Goal: Information Seeking & Learning: Learn about a topic

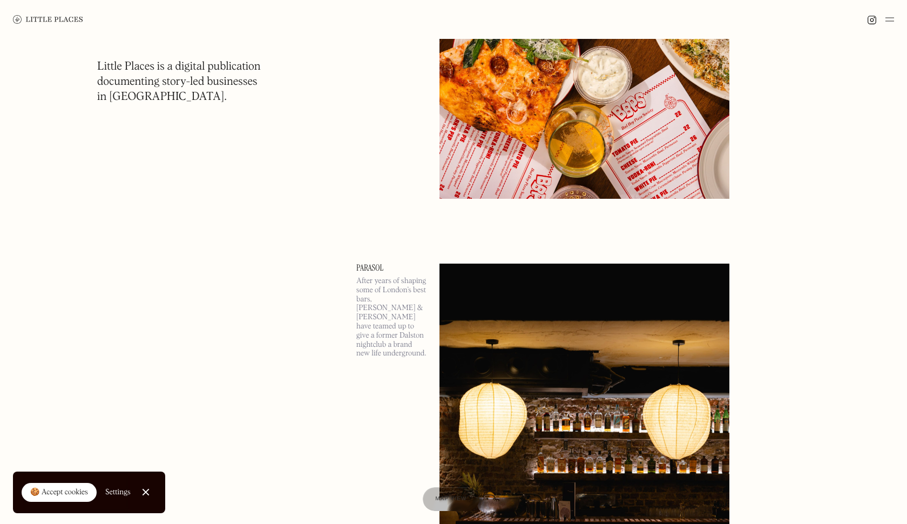
scroll to position [822, 0]
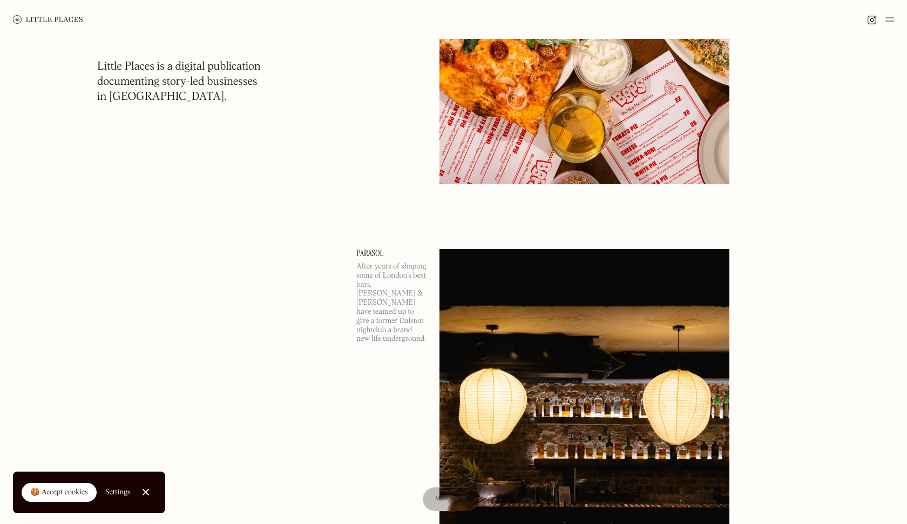
click at [147, 491] on div at bounding box center [145, 492] width 7 height 7
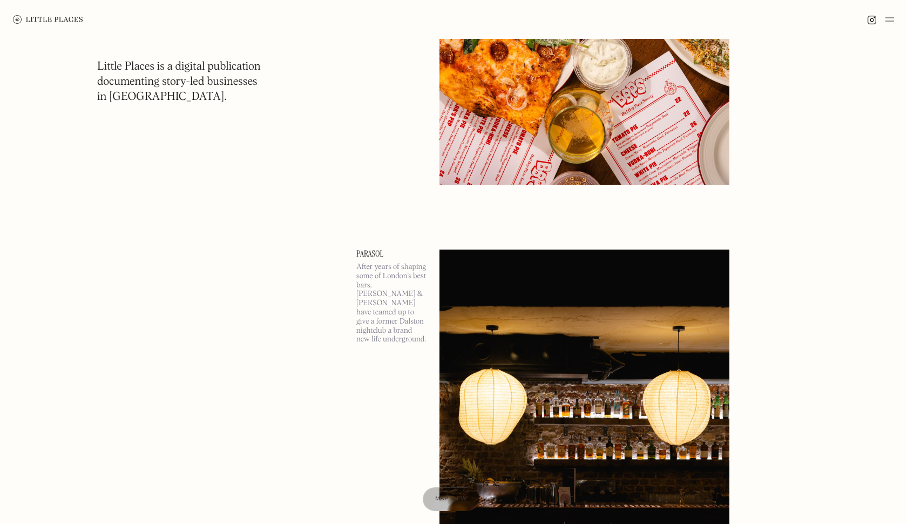
scroll to position [788, 0]
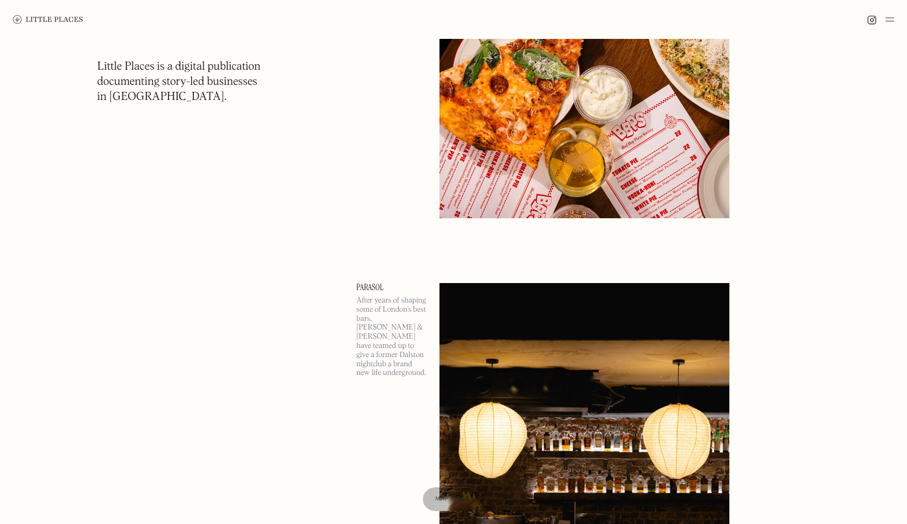
click at [889, 17] on img at bounding box center [889, 19] width 9 height 13
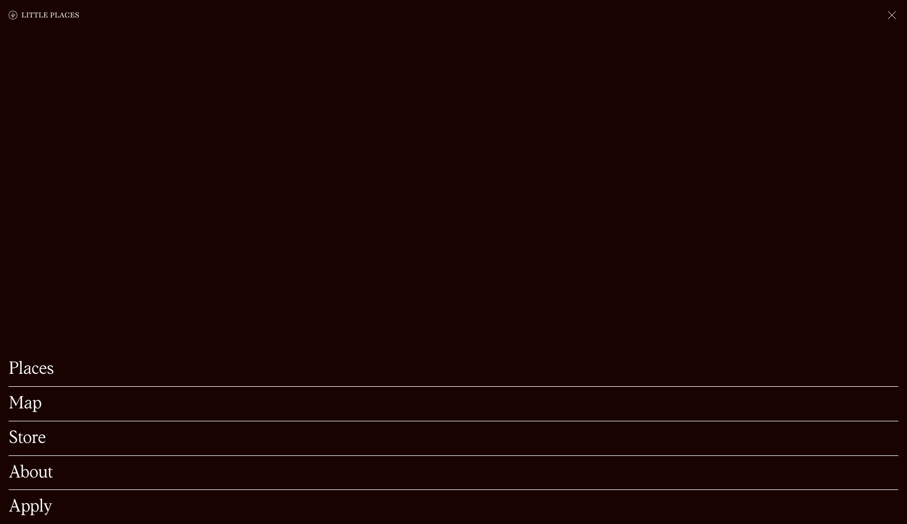
click at [28, 408] on link "Map" at bounding box center [454, 403] width 890 height 17
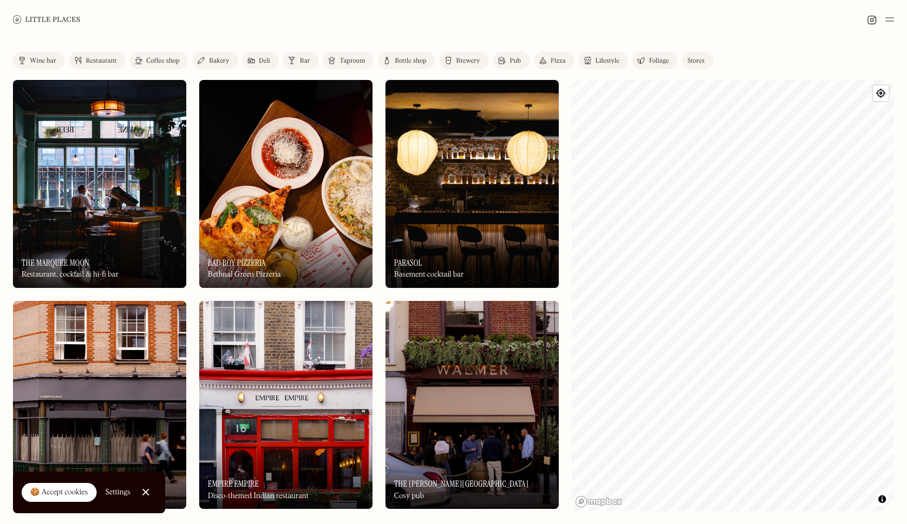
click at [94, 60] on div "Restaurant" at bounding box center [101, 61] width 31 height 6
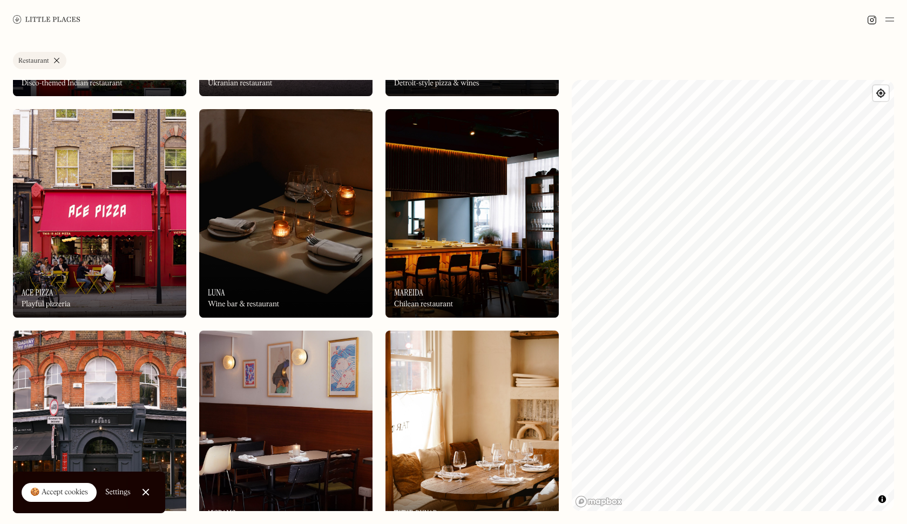
scroll to position [413, 0]
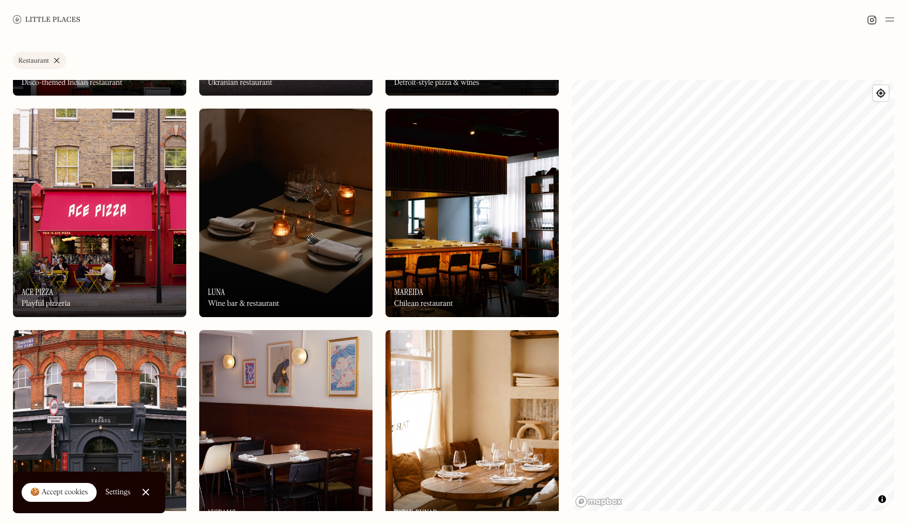
click at [252, 281] on div "On Our Radar Luna Wine bar & restaurant" at bounding box center [285, 287] width 173 height 59
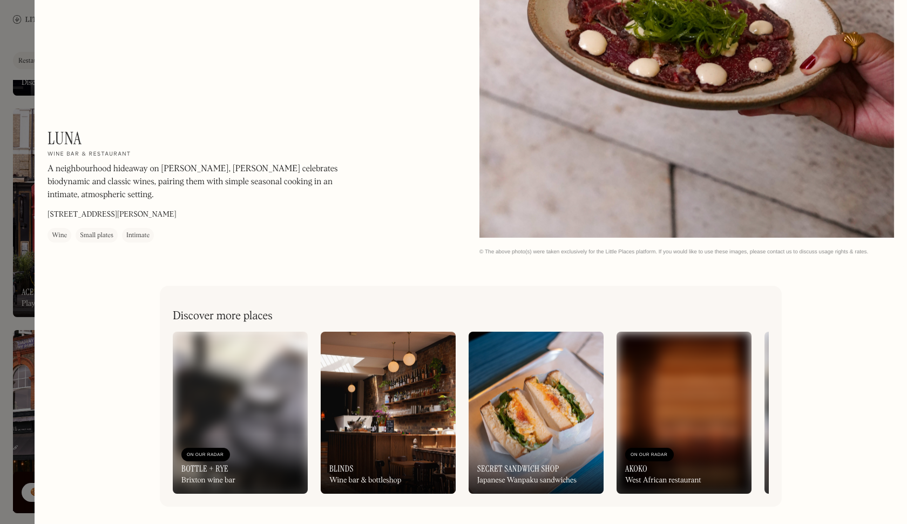
click at [17, 87] on div at bounding box center [453, 262] width 907 height 524
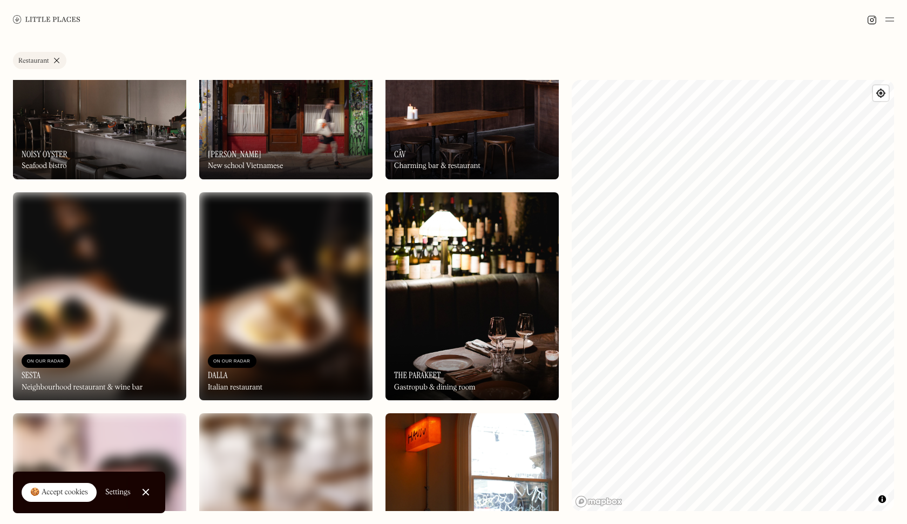
scroll to position [1233, 0]
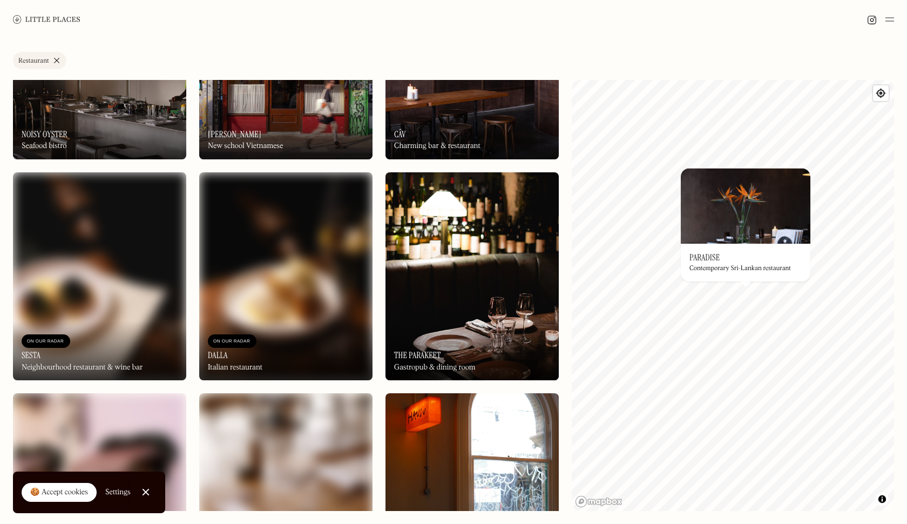
click at [752, 219] on img at bounding box center [746, 206] width 130 height 76
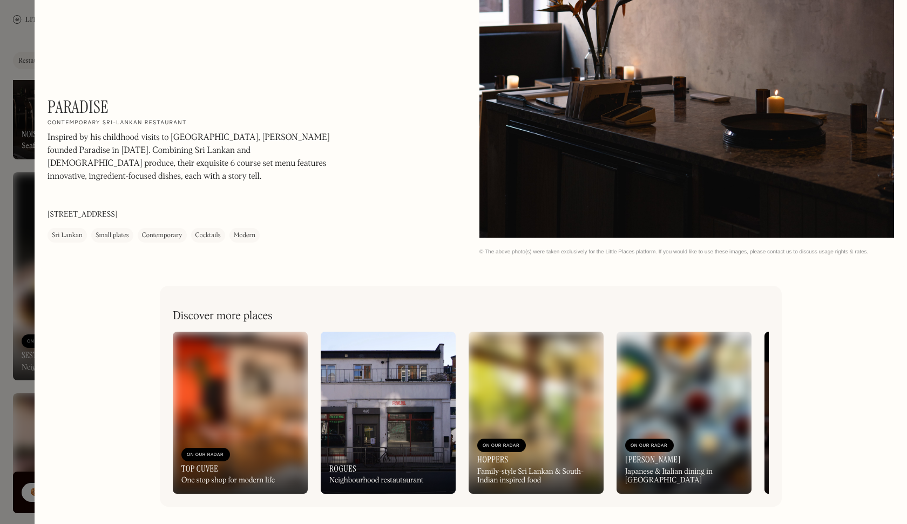
click at [31, 32] on div at bounding box center [453, 262] width 907 height 524
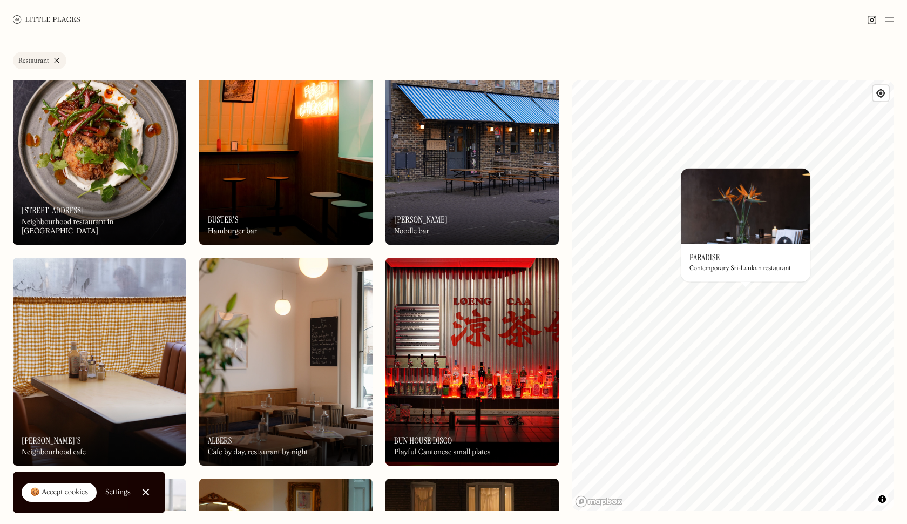
scroll to position [1984, 0]
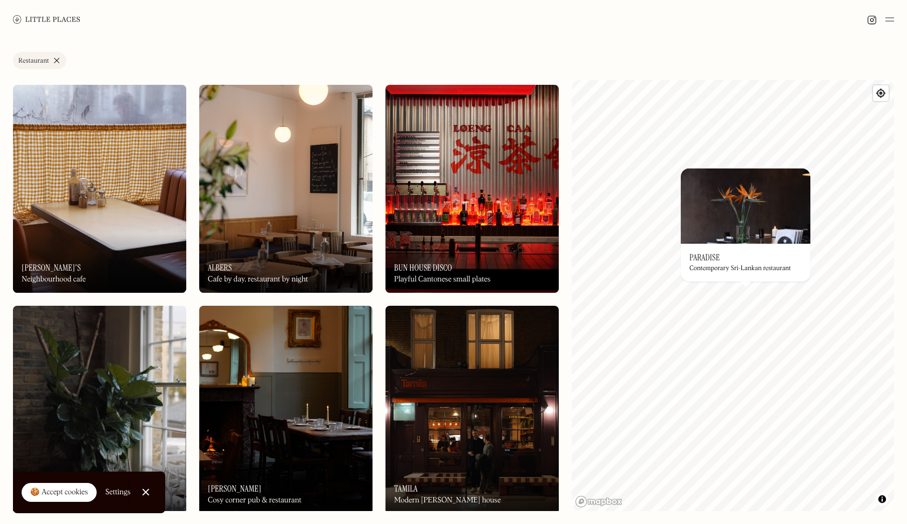
click at [496, 390] on img at bounding box center [471, 410] width 173 height 208
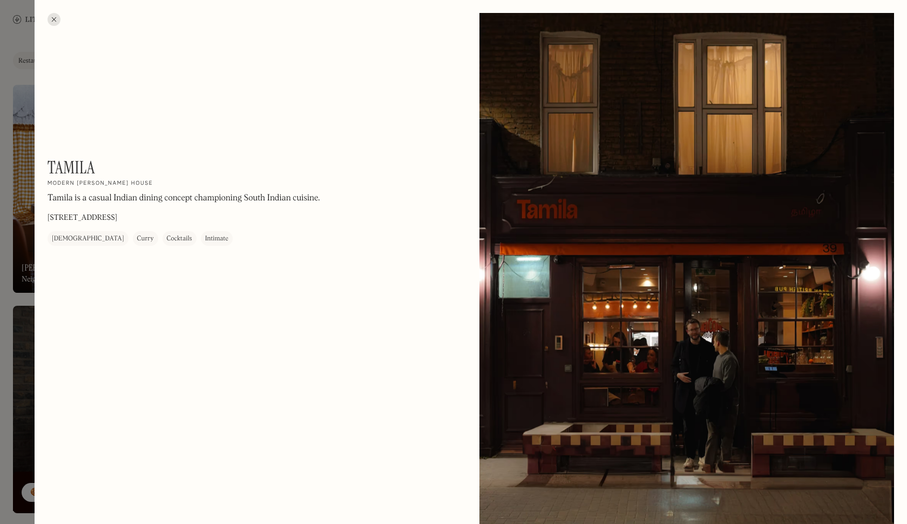
click at [51, 22] on div at bounding box center [54, 19] width 13 height 13
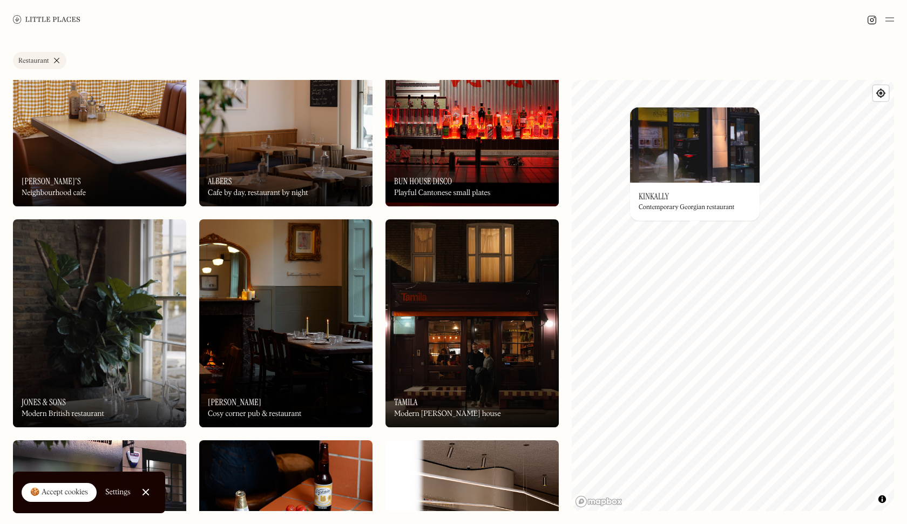
scroll to position [2080, 0]
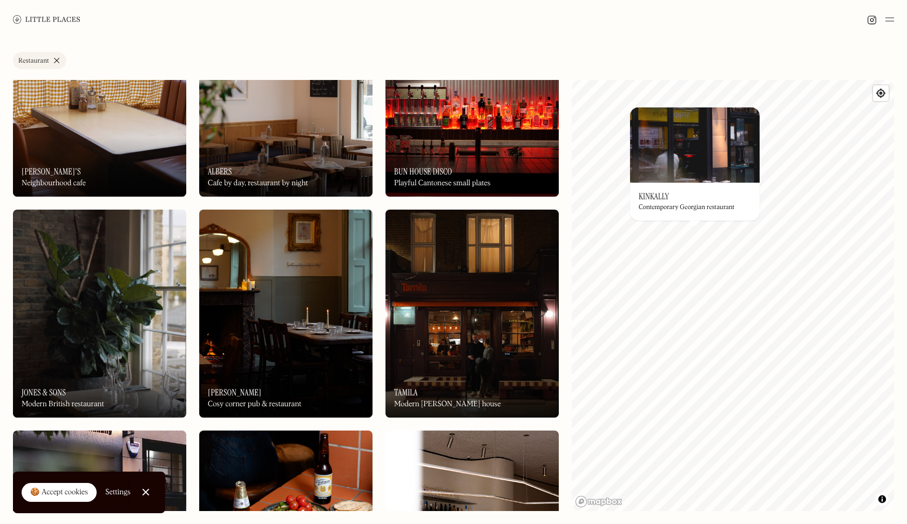
click at [473, 351] on img at bounding box center [471, 313] width 173 height 208
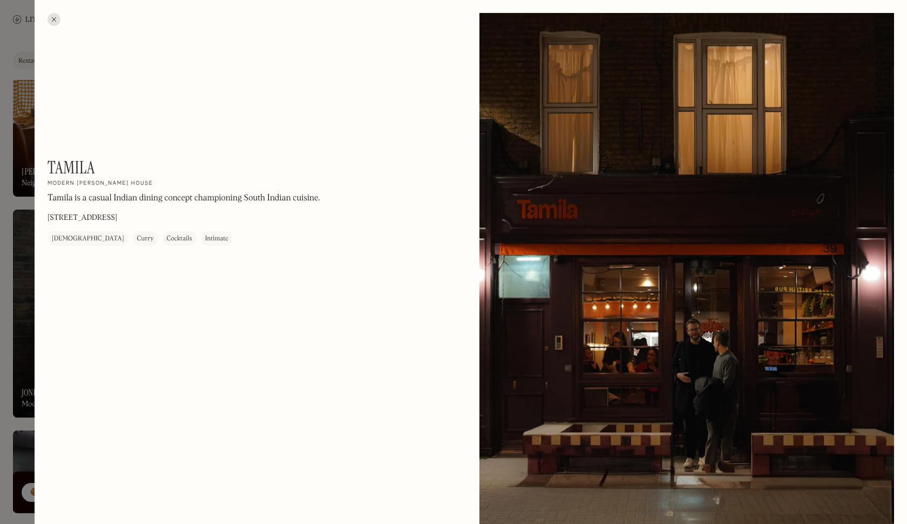
click at [55, 16] on div at bounding box center [54, 19] width 13 height 13
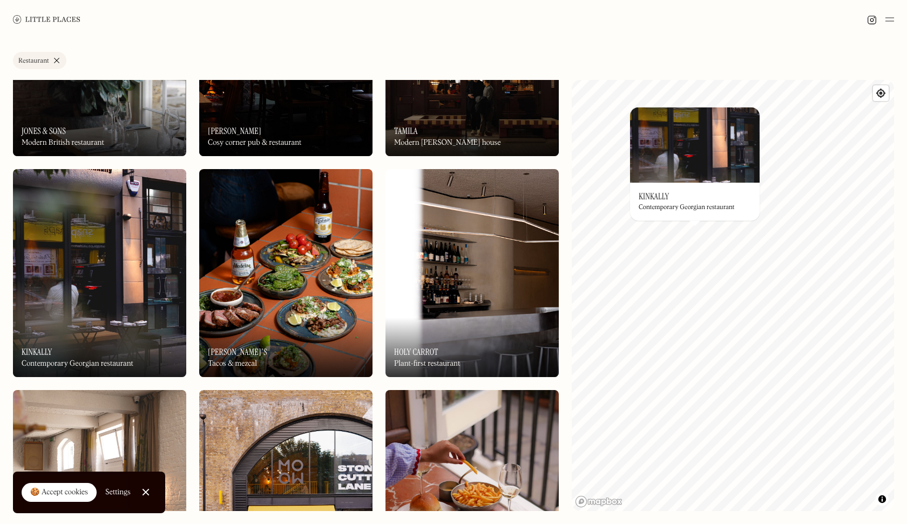
scroll to position [2343, 0]
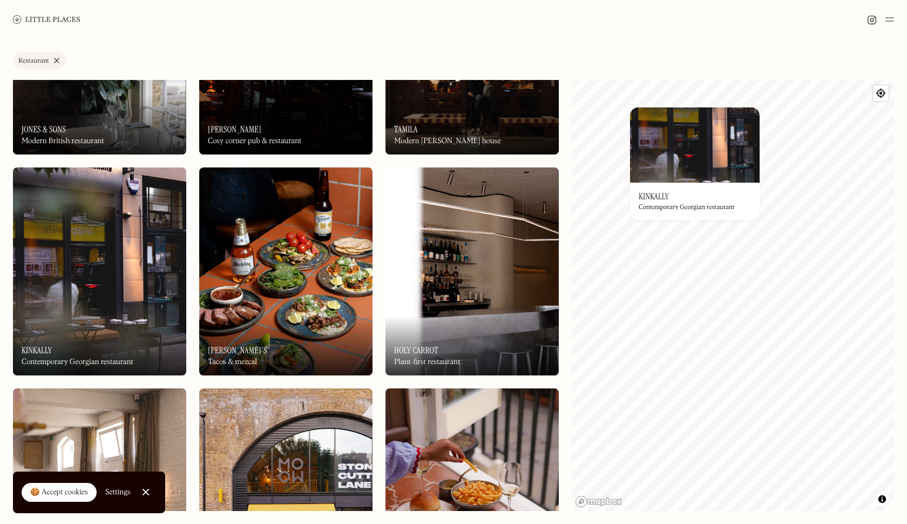
click at [295, 286] on img at bounding box center [285, 271] width 173 height 208
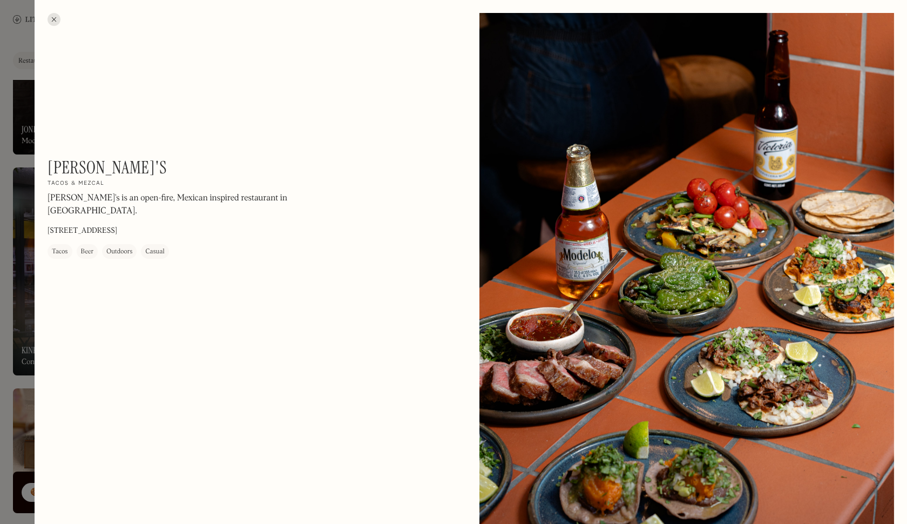
click at [54, 20] on div at bounding box center [54, 19] width 13 height 13
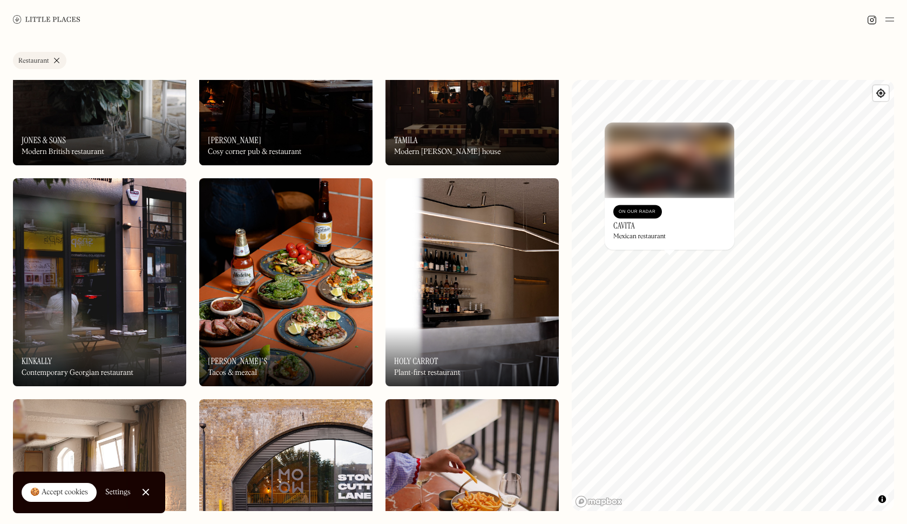
scroll to position [2329, 0]
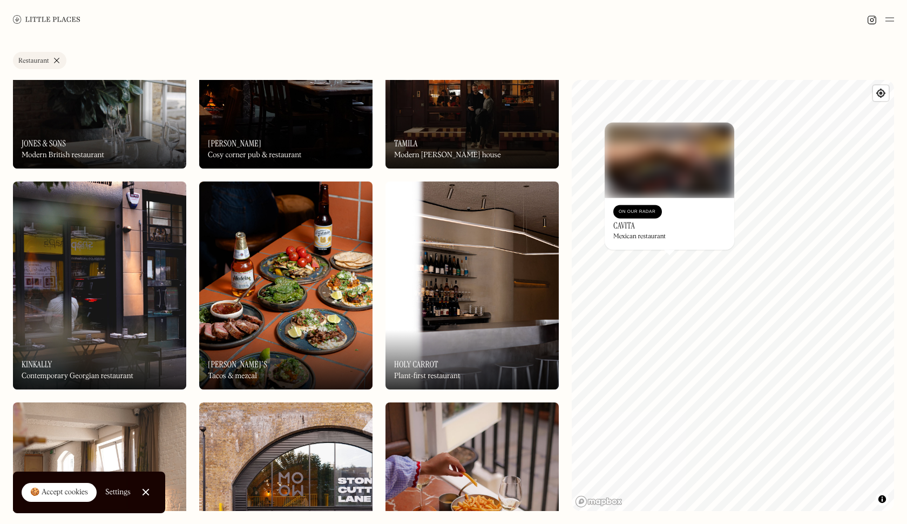
click at [120, 321] on img at bounding box center [99, 285] width 173 height 208
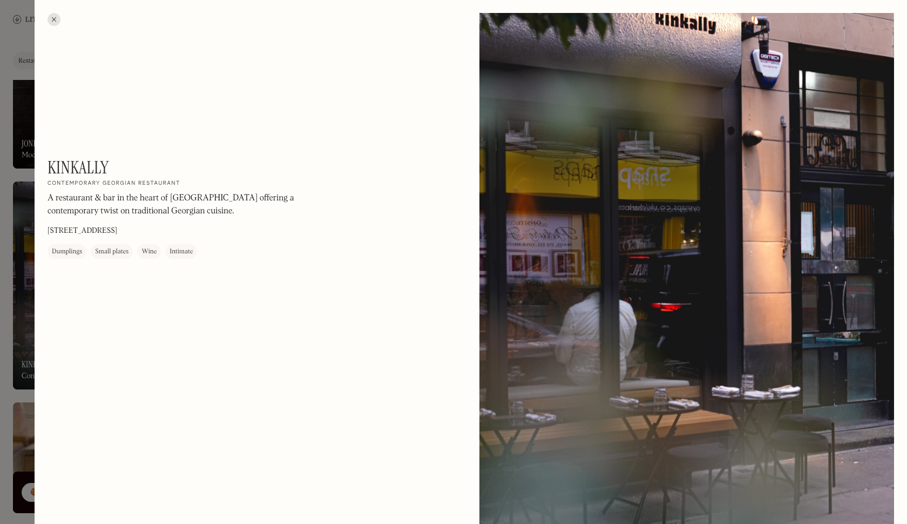
click at [57, 20] on div at bounding box center [54, 19] width 13 height 13
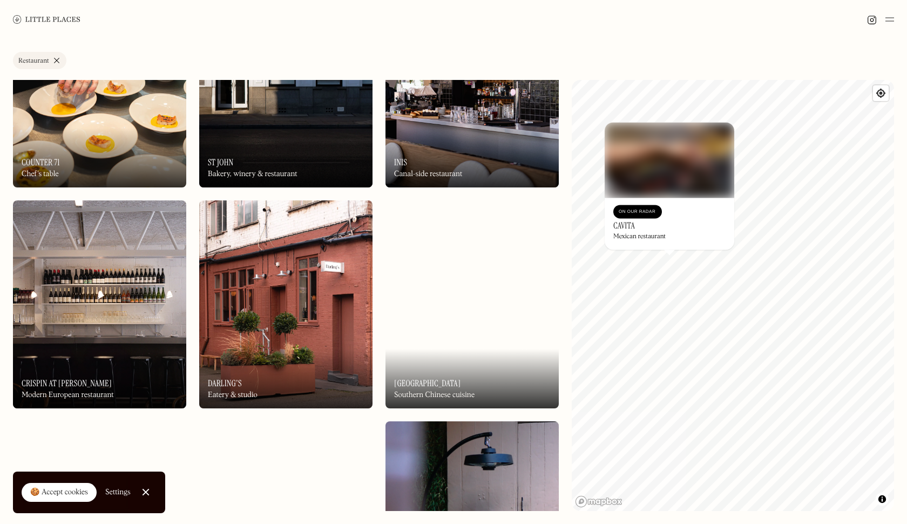
scroll to position [3018, 0]
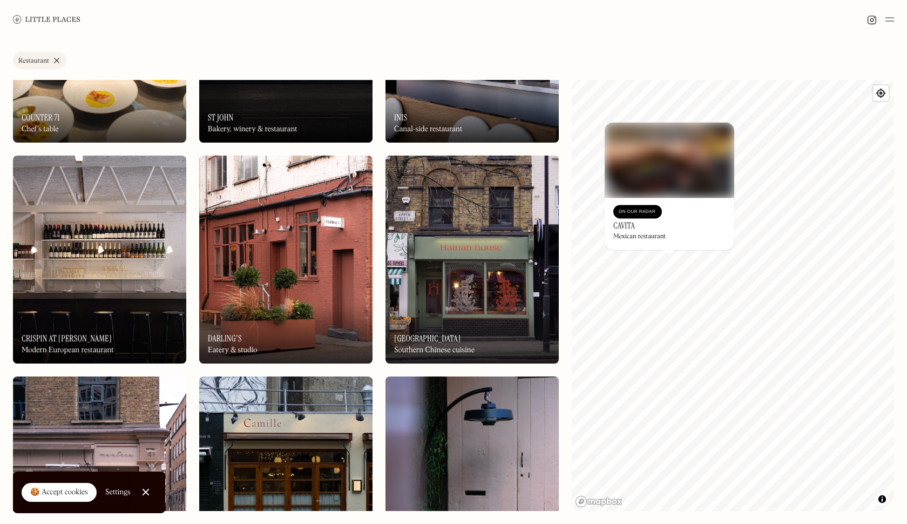
click at [72, 341] on h3 "Crispin at [PERSON_NAME]" at bounding box center [67, 338] width 90 height 10
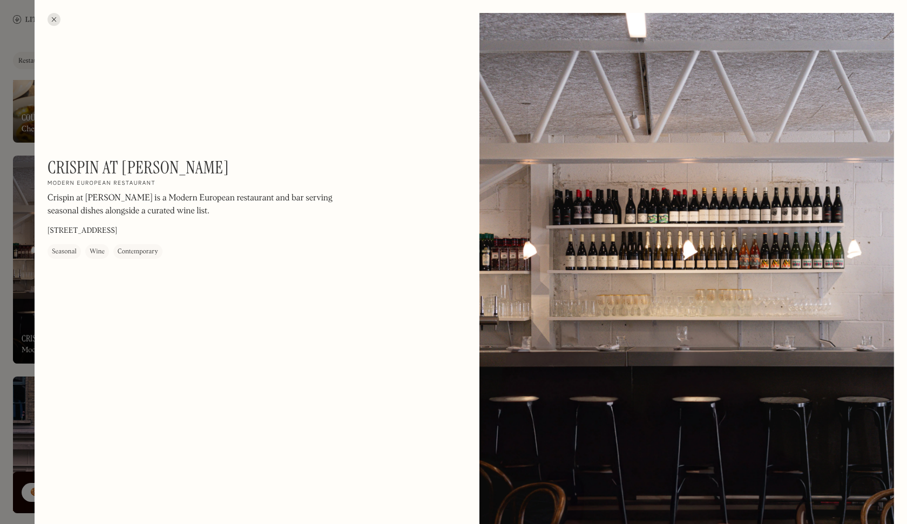
click at [56, 20] on div at bounding box center [54, 19] width 13 height 13
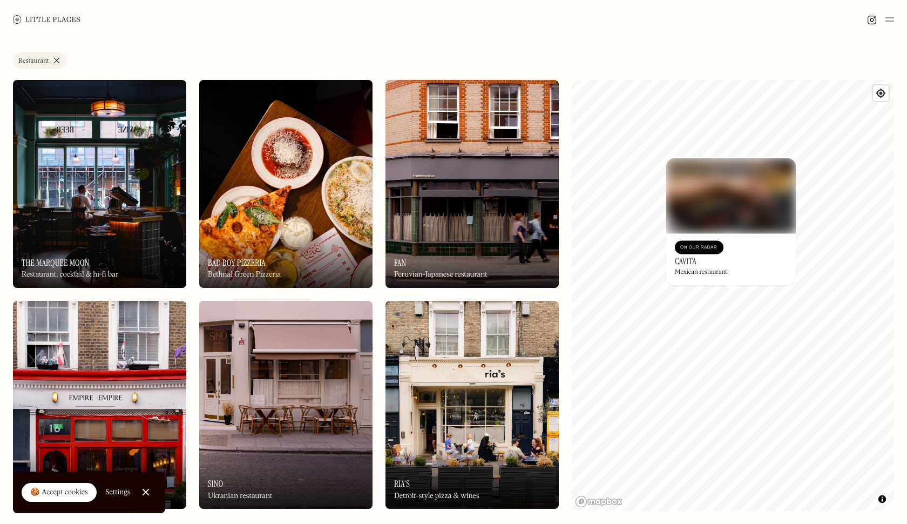
click at [434, 234] on div "On Our Radar Fan Peruvian-Japanese restaurant" at bounding box center [471, 257] width 173 height 59
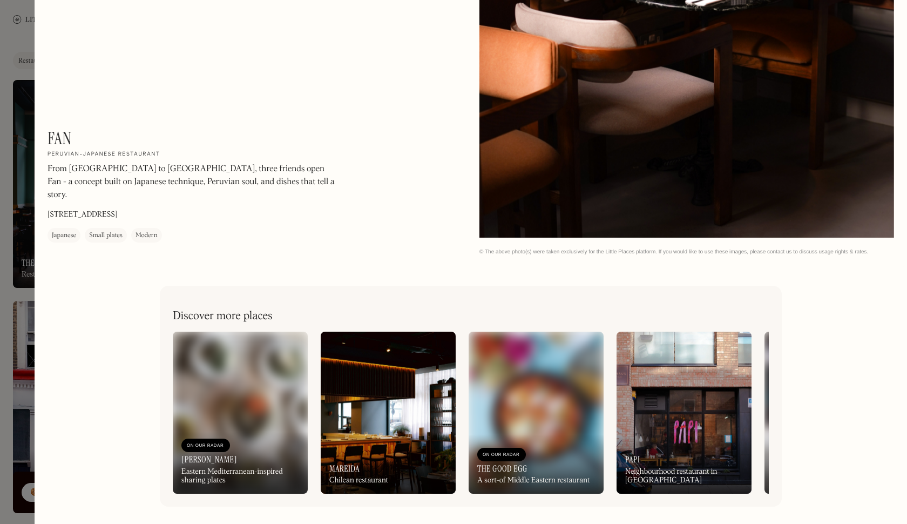
click at [25, 31] on div at bounding box center [453, 262] width 907 height 524
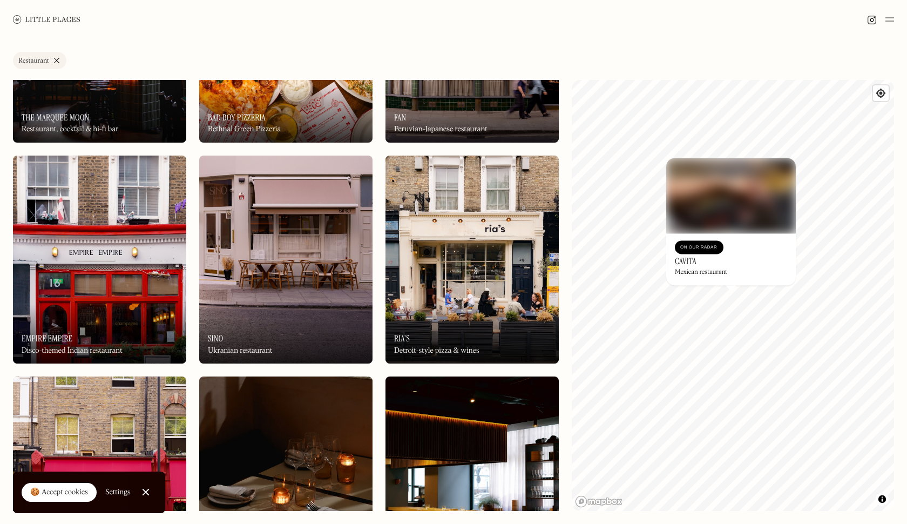
scroll to position [145, 0]
click at [477, 306] on div "On Our Radar Ria's Detroit-style pizza & wines" at bounding box center [471, 333] width 173 height 59
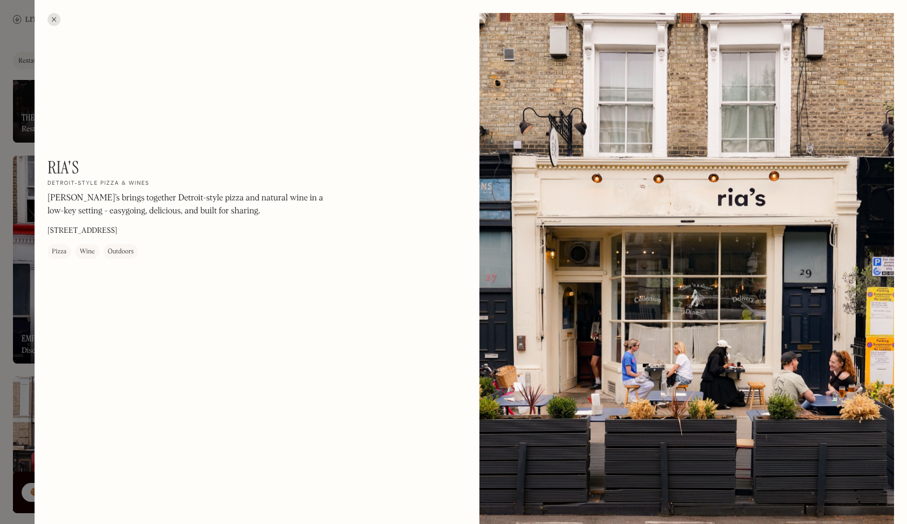
click at [24, 106] on div at bounding box center [453, 262] width 907 height 524
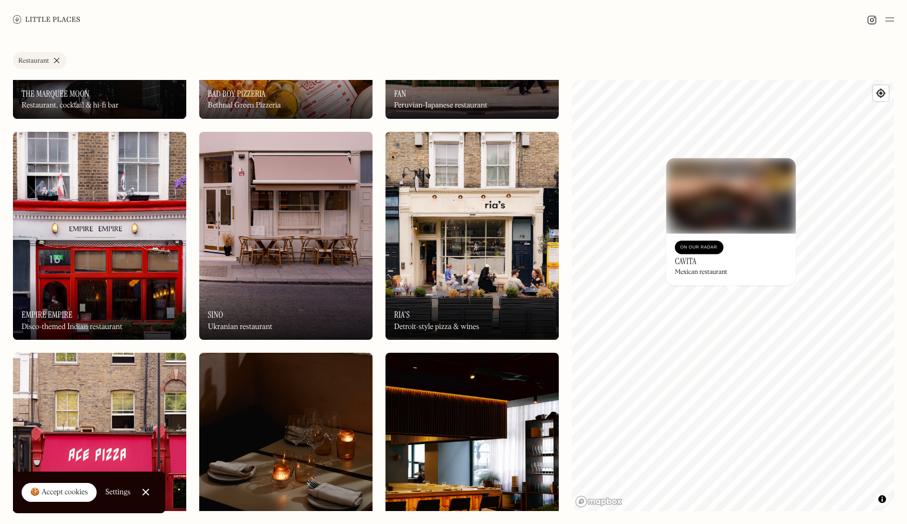
scroll to position [170, 0]
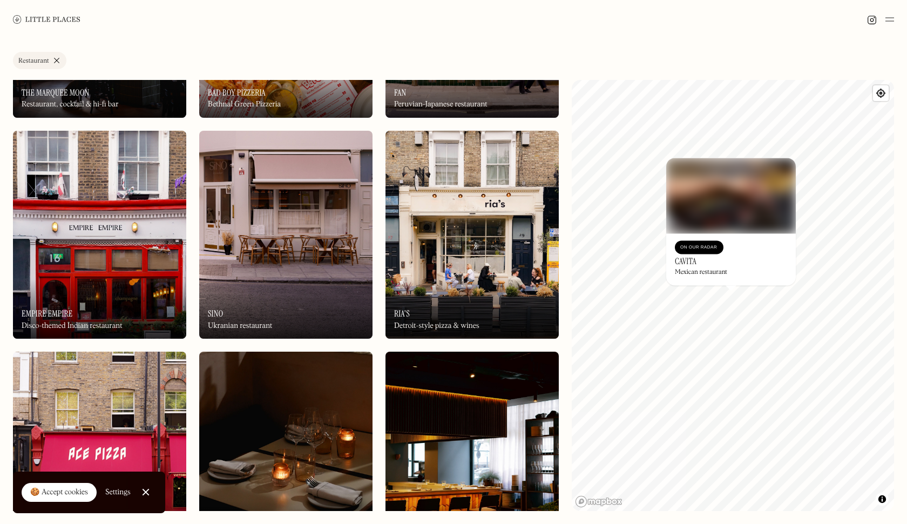
click at [238, 275] on img at bounding box center [285, 235] width 173 height 208
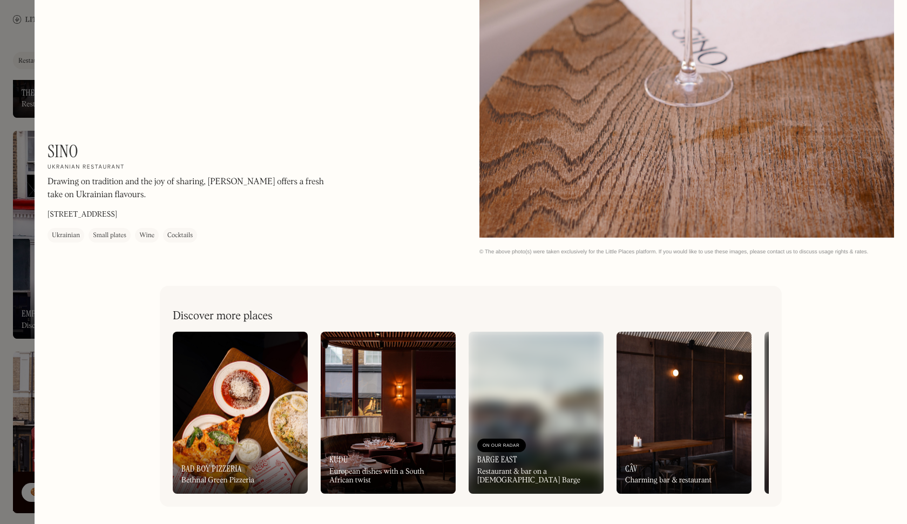
click at [12, 191] on div at bounding box center [453, 262] width 907 height 524
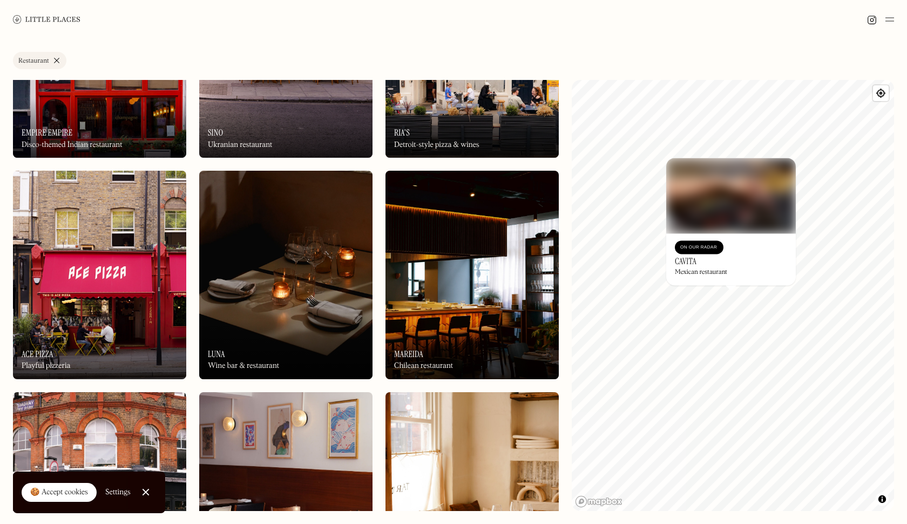
scroll to position [360, 0]
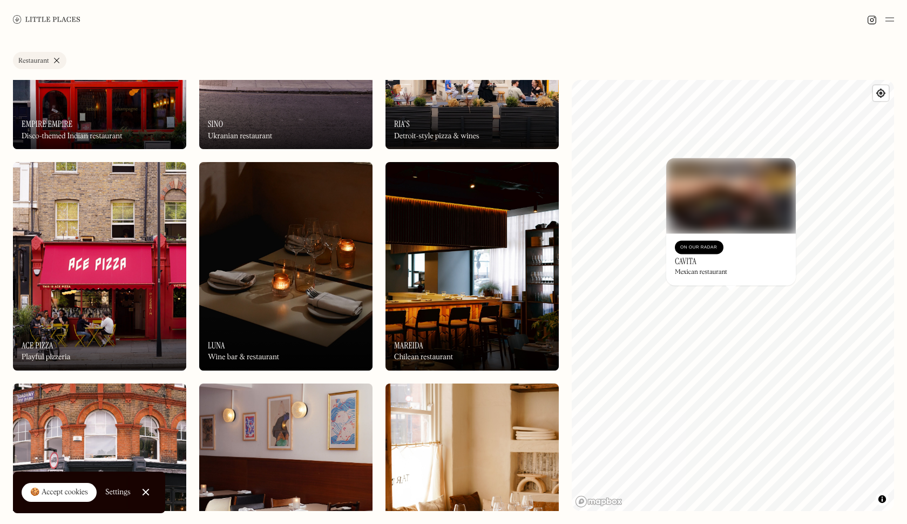
click at [263, 287] on img at bounding box center [285, 266] width 173 height 208
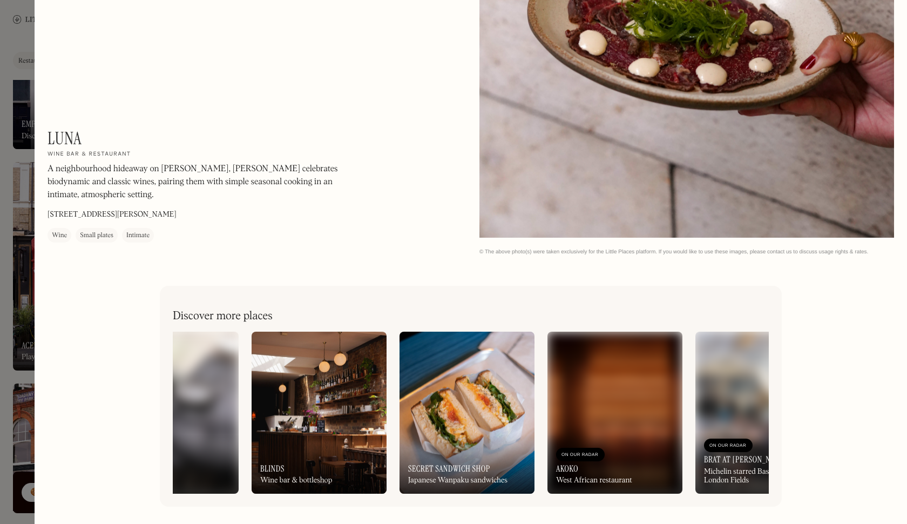
scroll to position [0, 73]
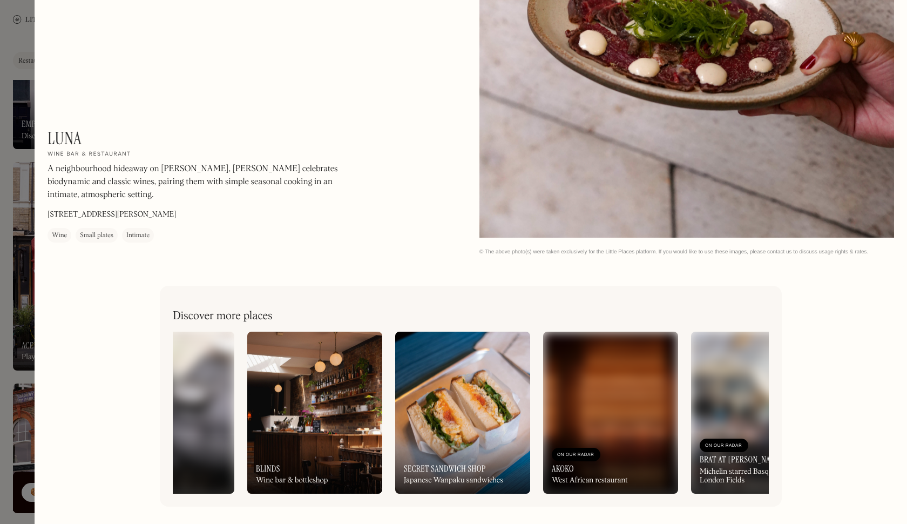
click at [611, 397] on img at bounding box center [610, 413] width 135 height 162
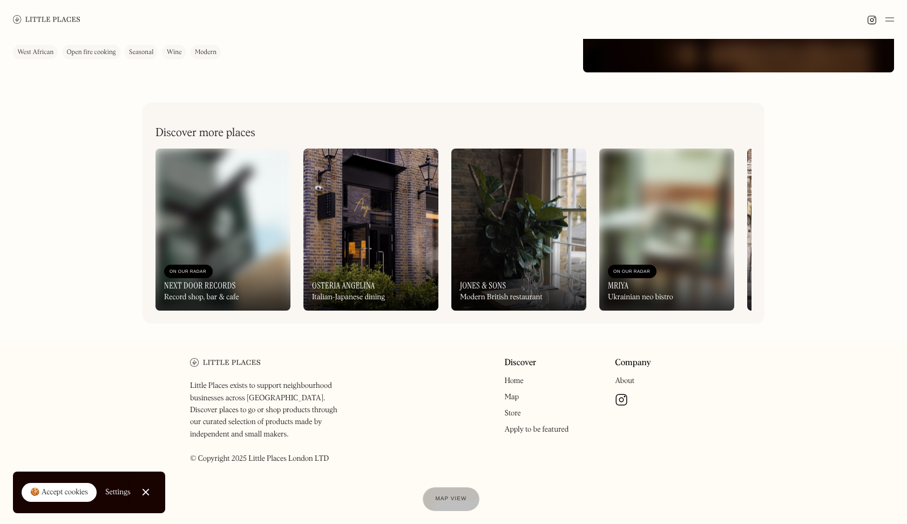
scroll to position [0, -20]
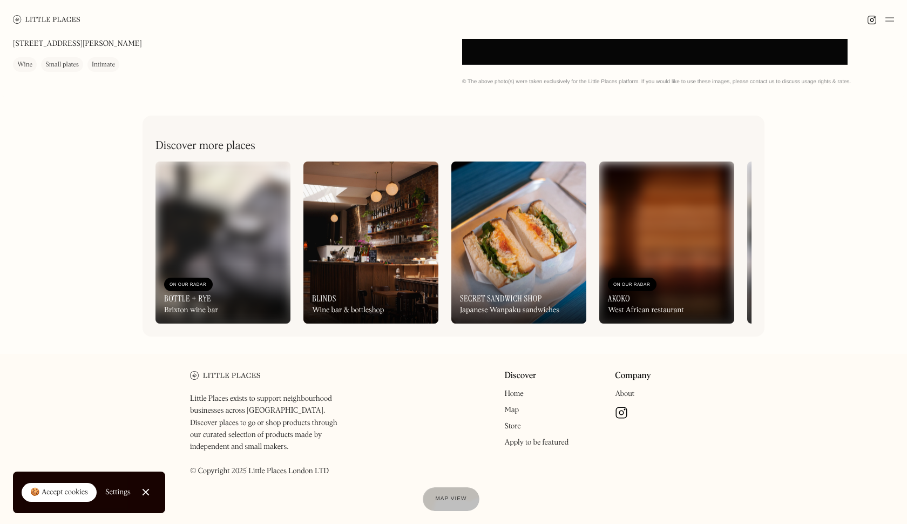
scroll to position [469, 0]
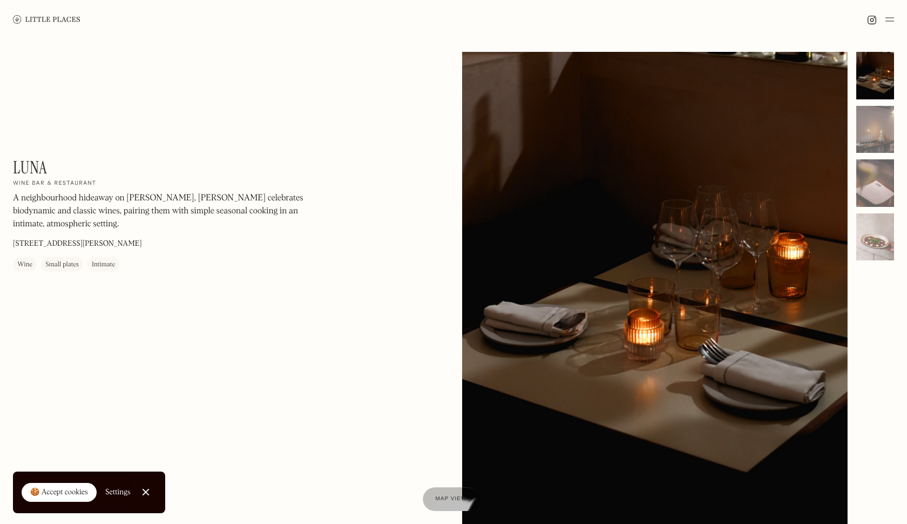
click at [334, 317] on div "Luna On Our Radar Wine bar & restaurant A neighbourhood hideaway on Shad Thames…" at bounding box center [453, 303] width 907 height 529
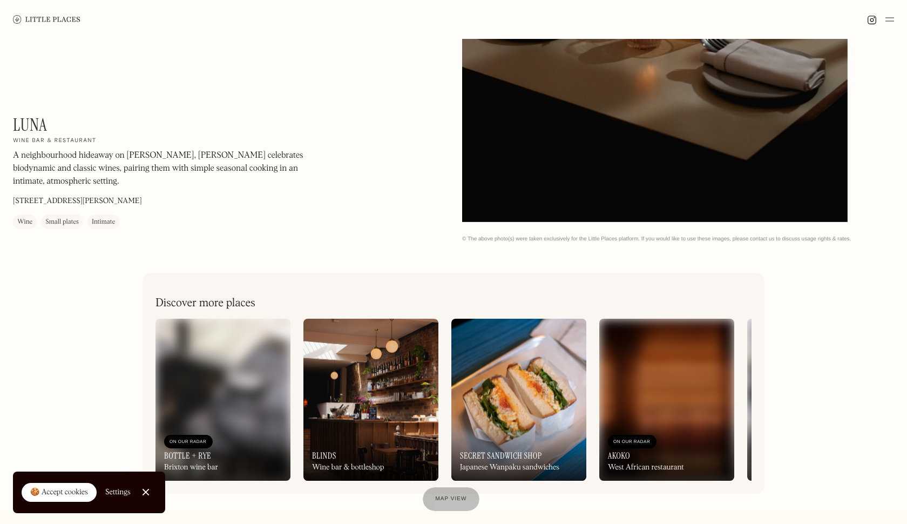
scroll to position [462, 0]
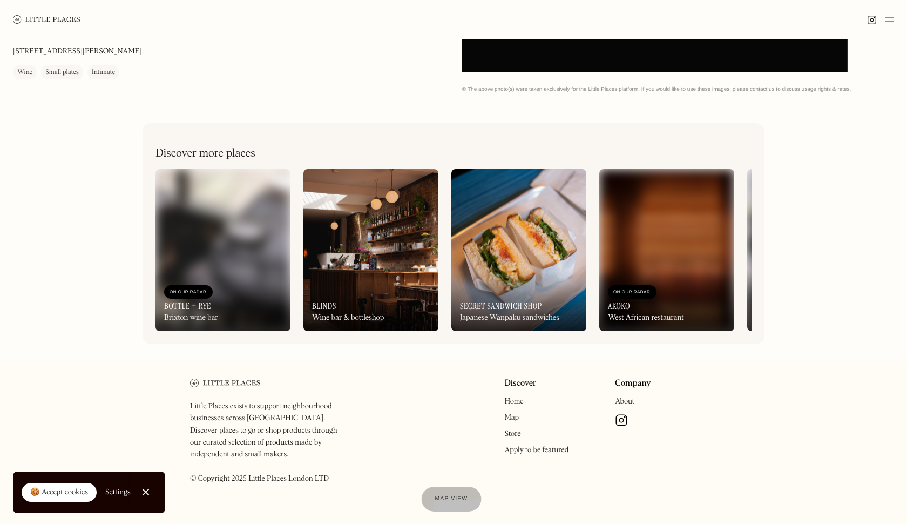
click at [442, 502] on div "Map view" at bounding box center [451, 498] width 33 height 11
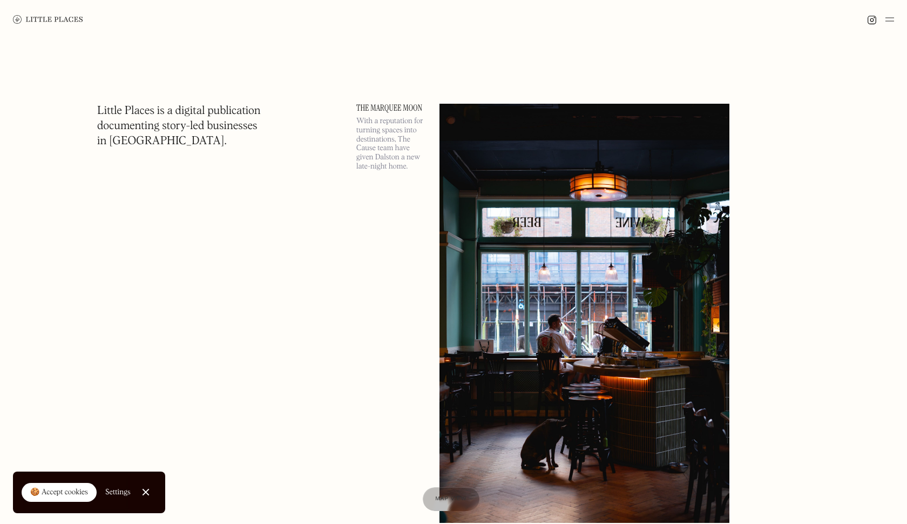
scroll to position [788, 0]
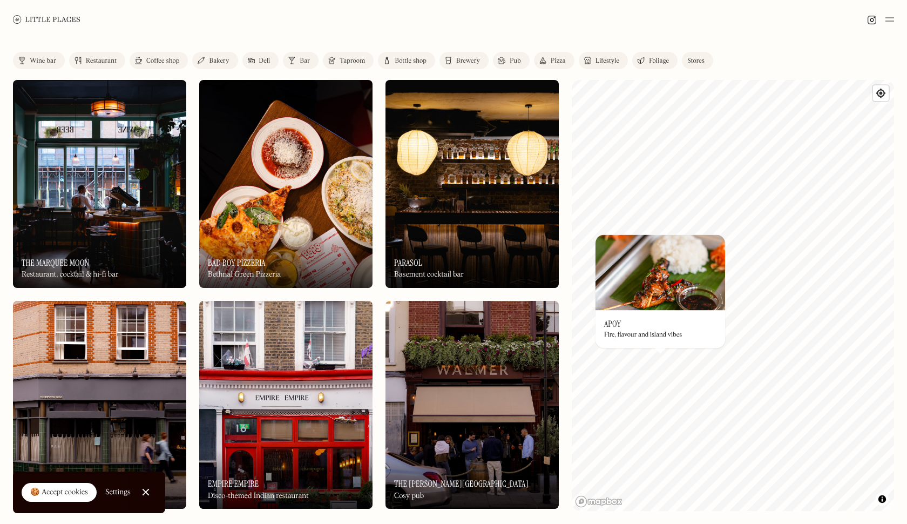
click at [685, 292] on img at bounding box center [661, 272] width 130 height 76
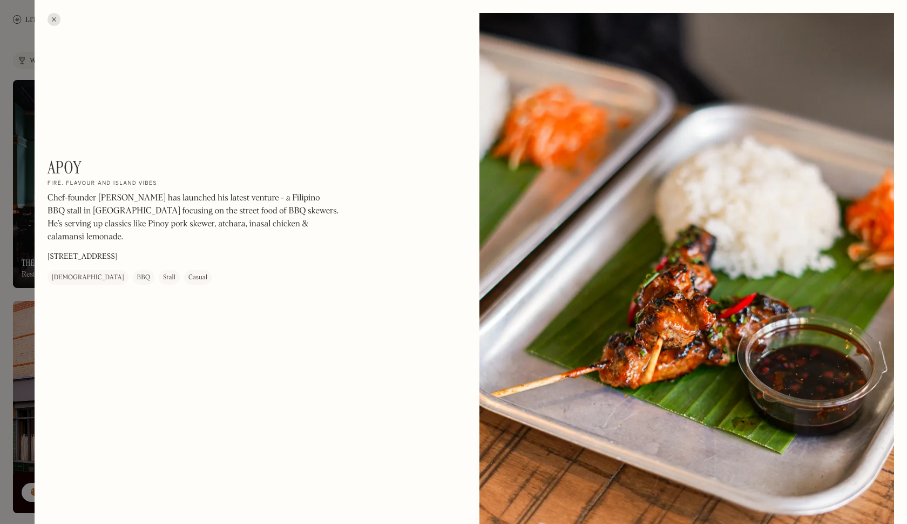
click at [52, 16] on div at bounding box center [54, 19] width 13 height 13
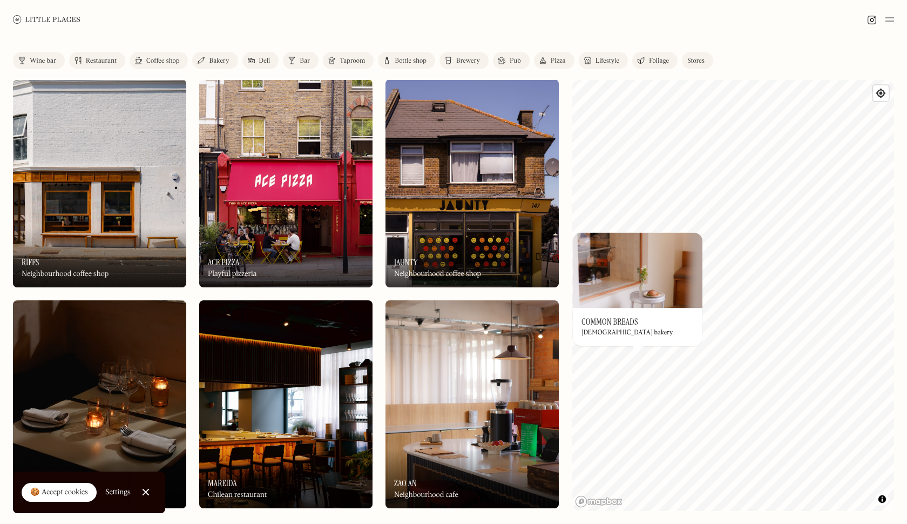
scroll to position [668, 0]
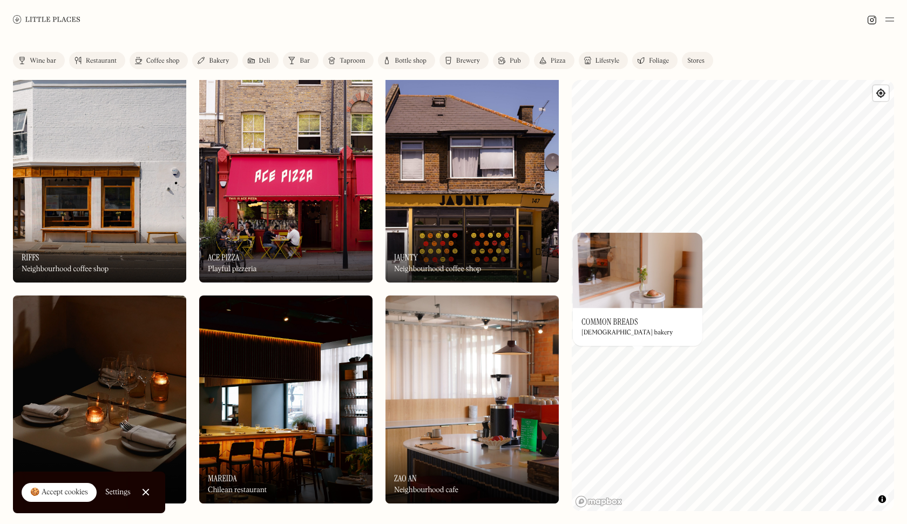
click at [324, 378] on img at bounding box center [285, 399] width 173 height 208
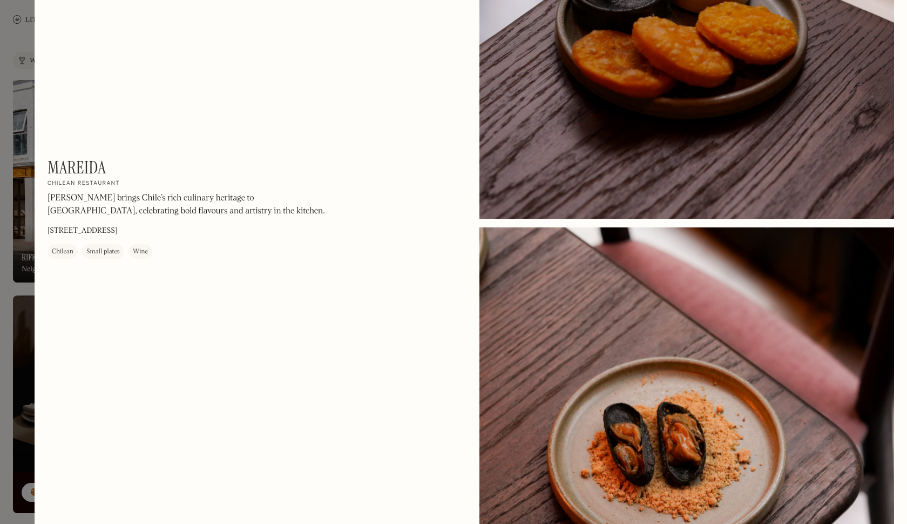
scroll to position [835, 0]
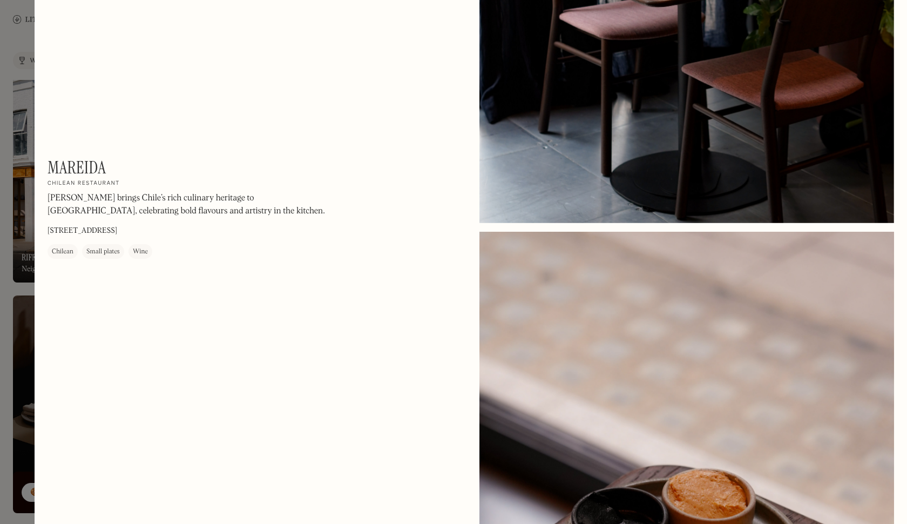
click at [18, 262] on div at bounding box center [453, 262] width 907 height 524
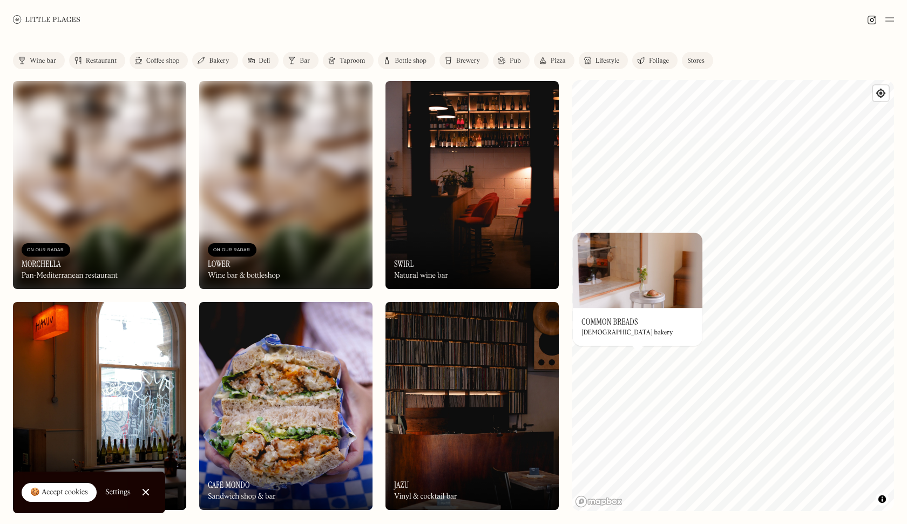
scroll to position [3093, 0]
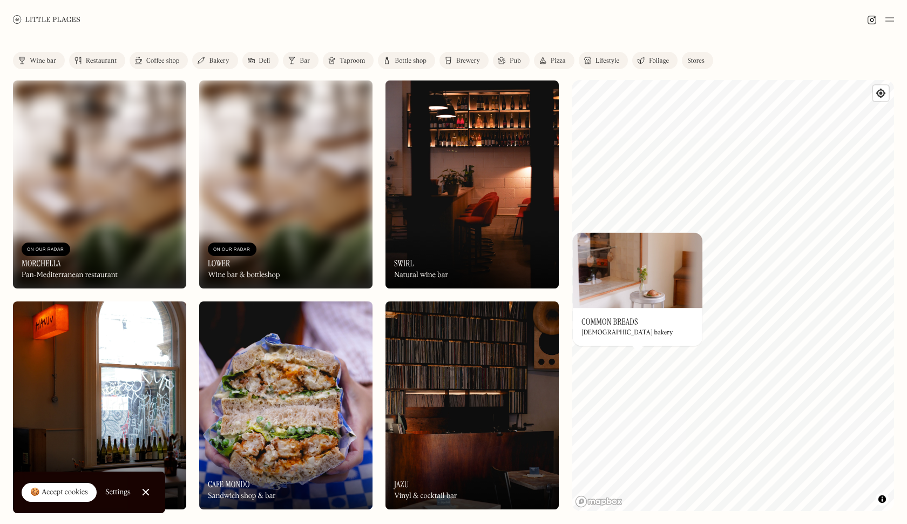
click at [402, 227] on img at bounding box center [471, 184] width 173 height 208
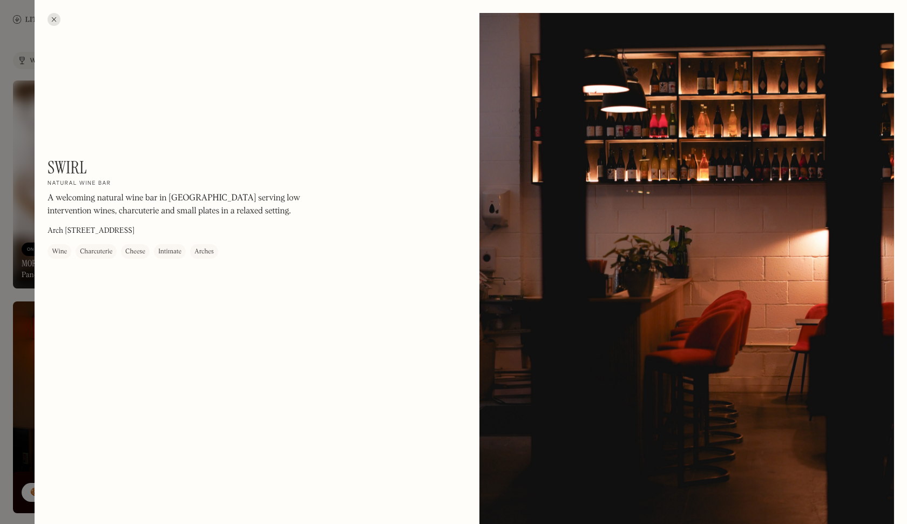
click at [16, 329] on div at bounding box center [453, 262] width 907 height 524
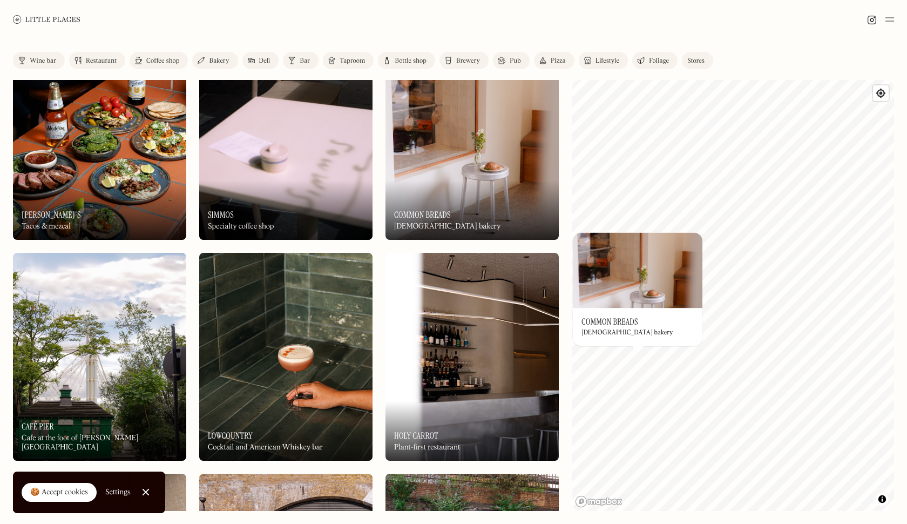
scroll to position [5349, 0]
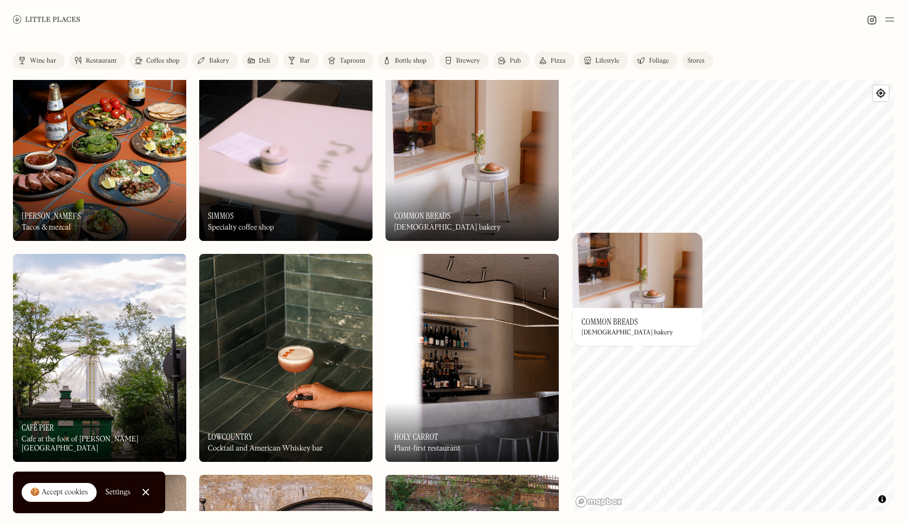
click at [301, 348] on img at bounding box center [285, 358] width 173 height 208
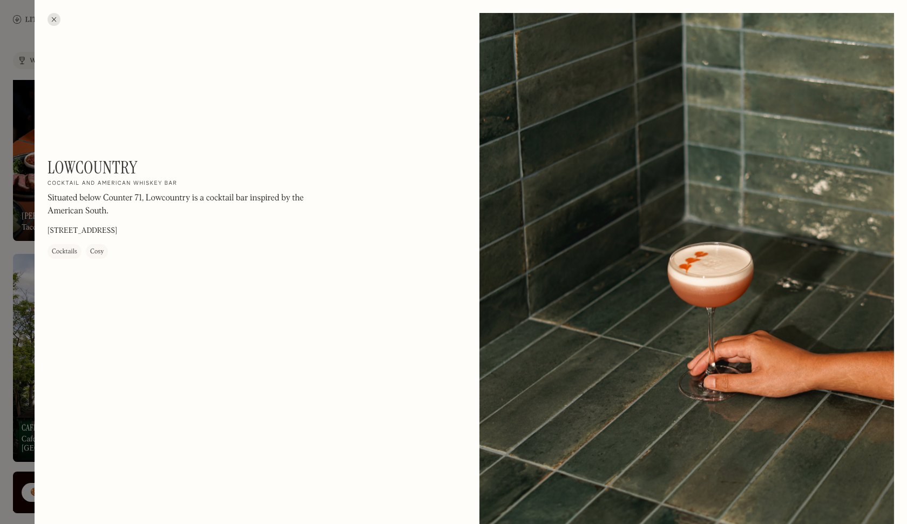
click at [13, 310] on div at bounding box center [453, 262] width 907 height 524
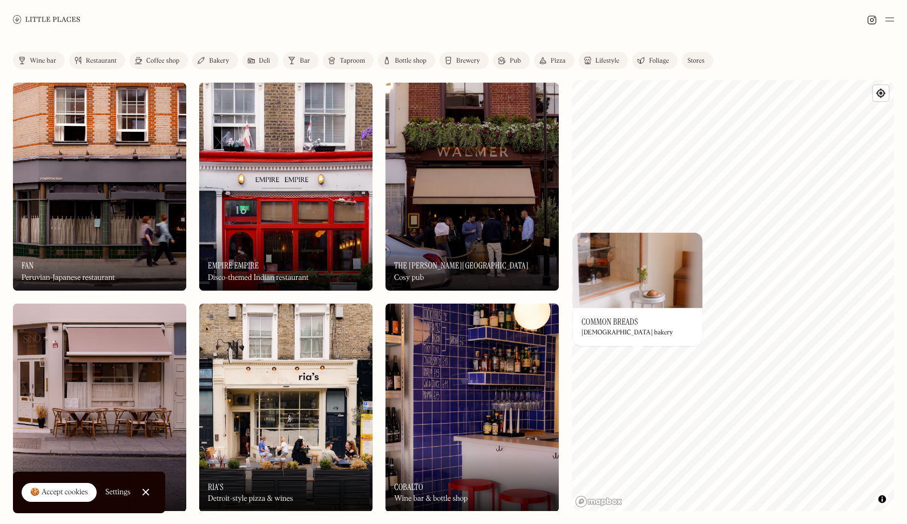
scroll to position [578, 0]
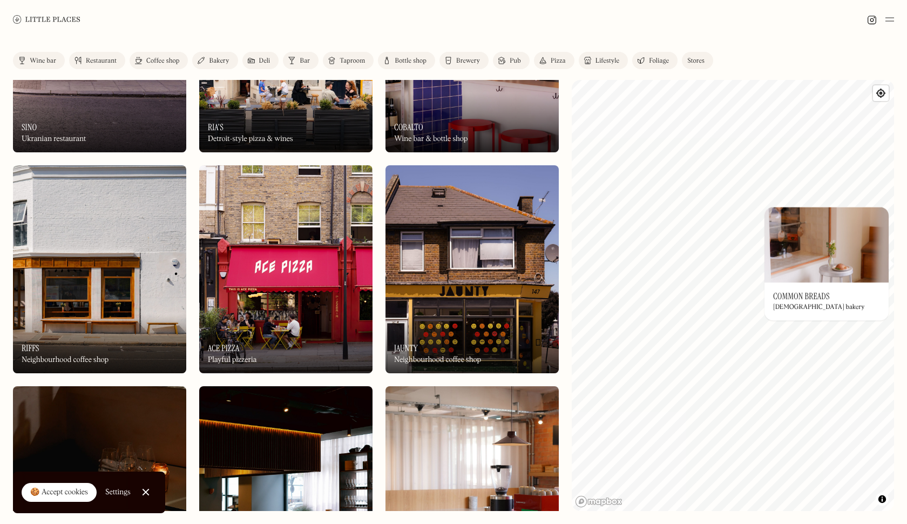
click at [784, 284] on div "© Mapbox © OpenStreetMap Improve this map On Our Radar Common Breads Lebanese b…" at bounding box center [733, 295] width 322 height 431
